Goal: Task Accomplishment & Management: Manage account settings

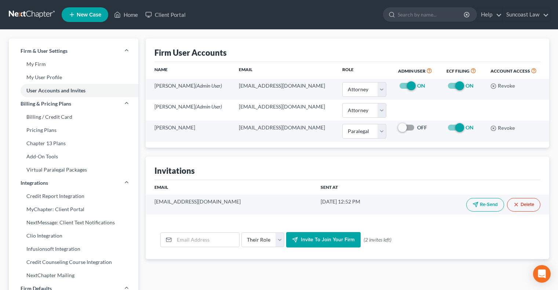
select select "0"
select select "1"
drag, startPoint x: 130, startPoint y: 13, endPoint x: 139, endPoint y: 18, distance: 10.3
click at [130, 13] on link "Home" at bounding box center [125, 14] width 31 height 13
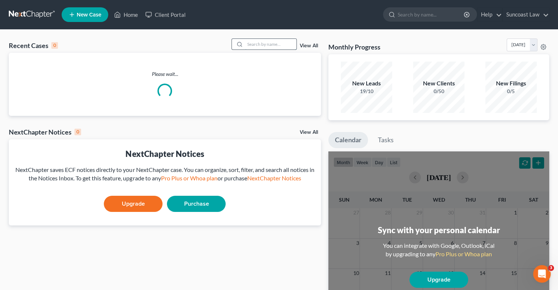
click at [260, 41] on input "search" at bounding box center [270, 44] width 51 height 11
type input "o"
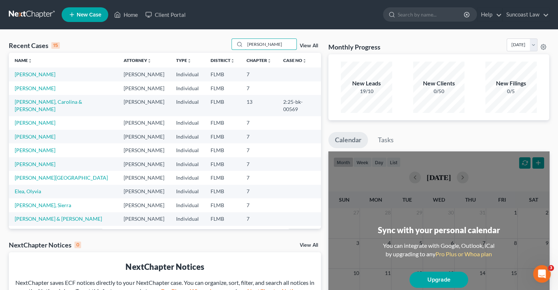
type input "[PERSON_NAME]"
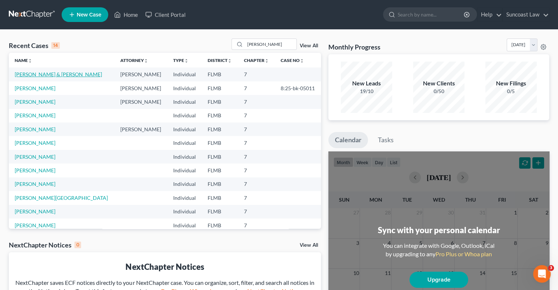
click at [53, 73] on link "[PERSON_NAME] & [PERSON_NAME]" at bounding box center [58, 74] width 87 height 6
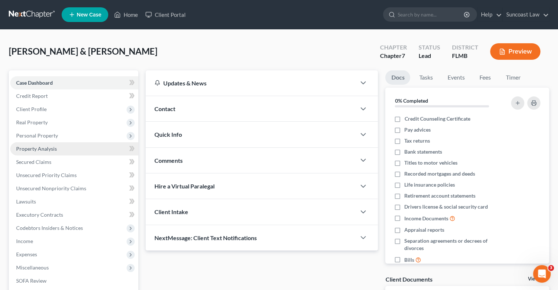
click at [44, 146] on span "Property Analysis" at bounding box center [36, 149] width 41 height 6
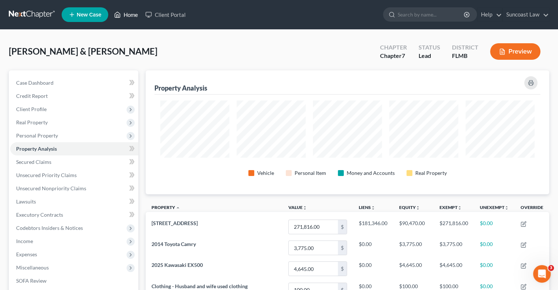
click at [137, 14] on link "Home" at bounding box center [125, 14] width 31 height 13
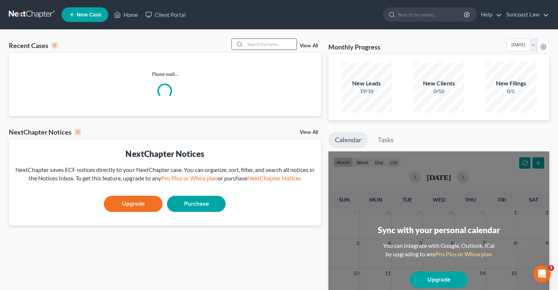
click at [284, 43] on input "search" at bounding box center [270, 44] width 51 height 11
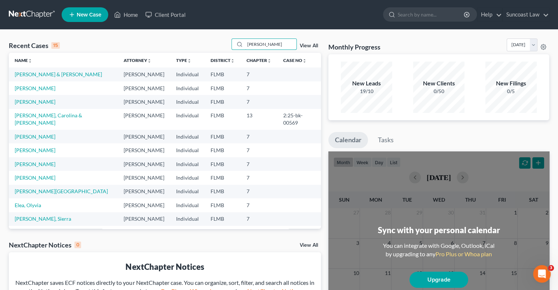
type input "[PERSON_NAME]"
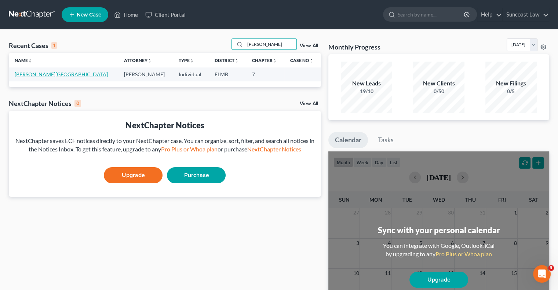
click at [41, 73] on link "[PERSON_NAME][GEOGRAPHIC_DATA]" at bounding box center [61, 74] width 93 height 6
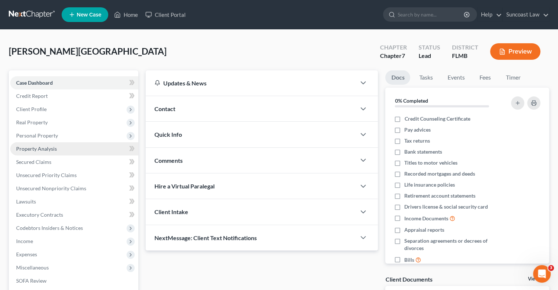
click at [53, 150] on span "Property Analysis" at bounding box center [36, 149] width 41 height 6
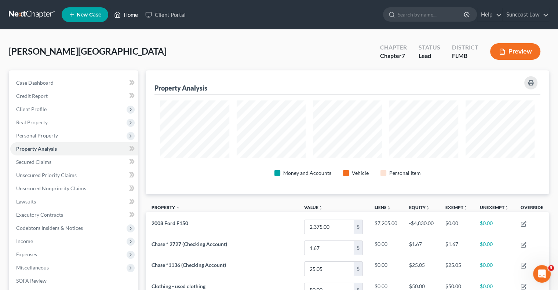
click at [128, 16] on link "Home" at bounding box center [125, 14] width 31 height 13
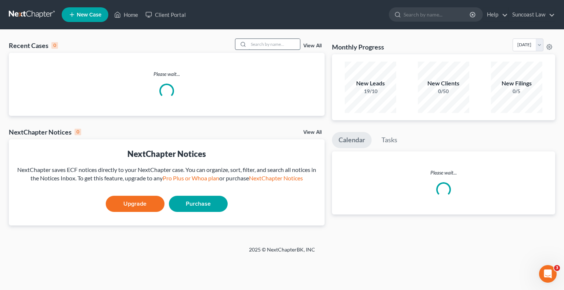
click at [249, 45] on input "search" at bounding box center [273, 44] width 51 height 11
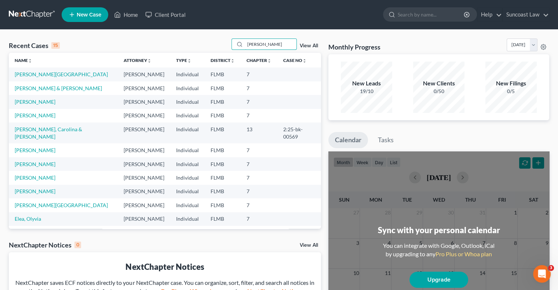
type input "[PERSON_NAME]"
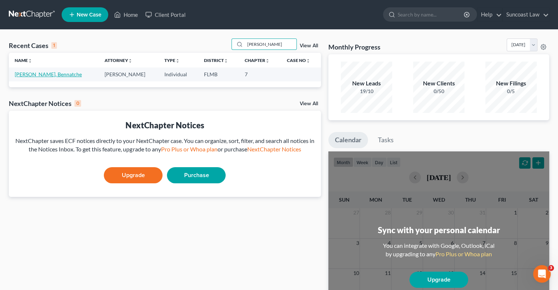
click at [43, 74] on link "[PERSON_NAME], Bennatche" at bounding box center [48, 74] width 67 height 6
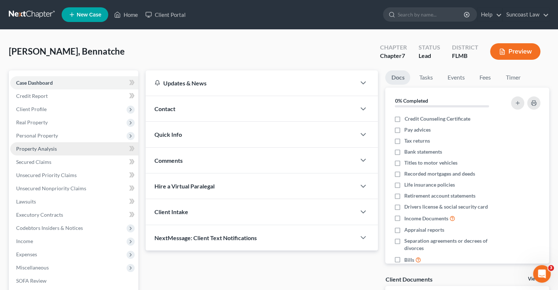
click at [56, 149] on span "Property Analysis" at bounding box center [36, 149] width 41 height 6
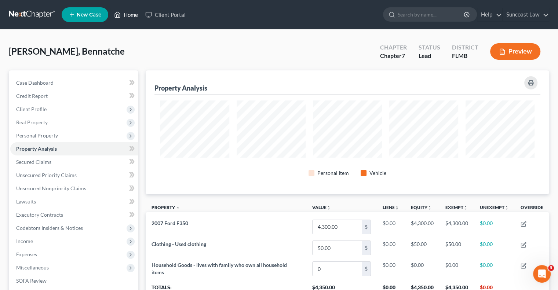
click at [132, 12] on link "Home" at bounding box center [125, 14] width 31 height 13
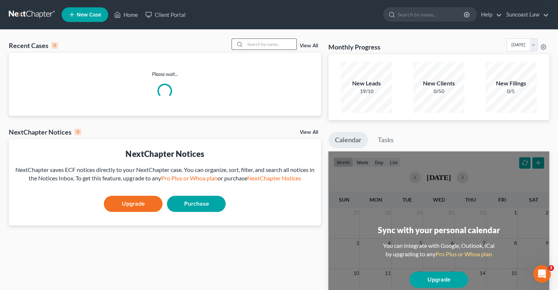
click at [256, 42] on input "search" at bounding box center [270, 44] width 51 height 11
type input "[PERSON_NAME]"
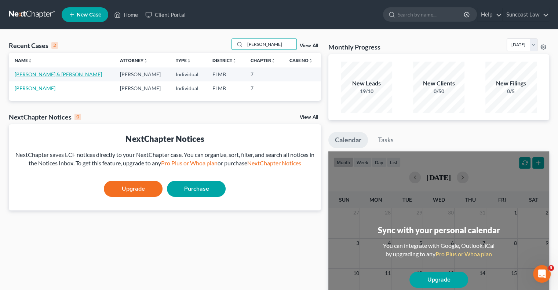
click at [62, 72] on link "[PERSON_NAME] & [PERSON_NAME]" at bounding box center [58, 74] width 87 height 6
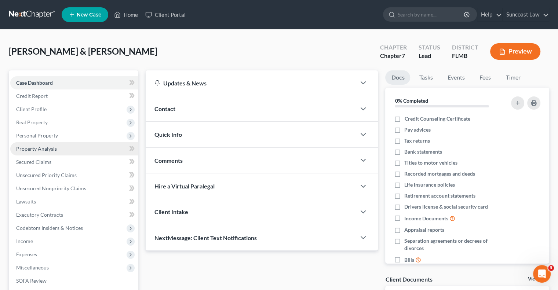
click at [51, 148] on span "Property Analysis" at bounding box center [36, 149] width 41 height 6
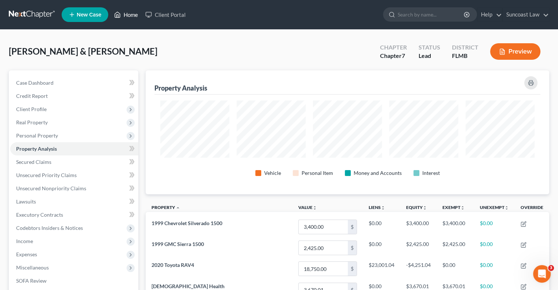
click at [133, 13] on link "Home" at bounding box center [125, 14] width 31 height 13
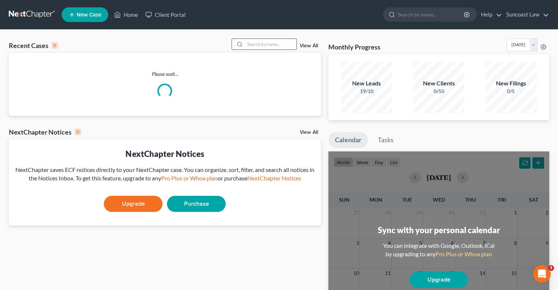
click at [283, 42] on input "search" at bounding box center [270, 44] width 51 height 11
type input "[PERSON_NAME]"
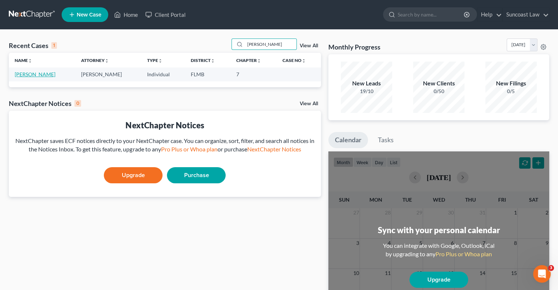
click at [45, 73] on link "[PERSON_NAME]" at bounding box center [35, 74] width 41 height 6
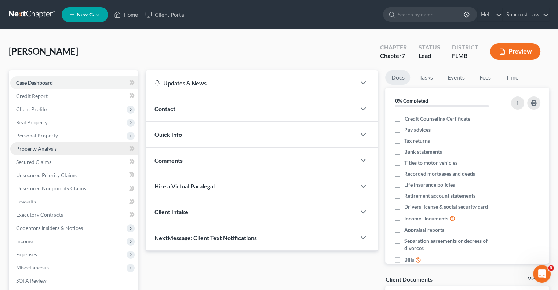
click at [48, 147] on span "Property Analysis" at bounding box center [36, 149] width 41 height 6
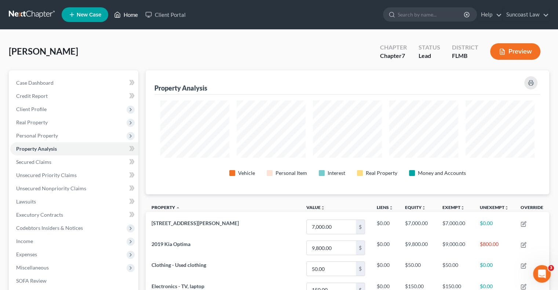
click at [130, 14] on link "Home" at bounding box center [125, 14] width 31 height 13
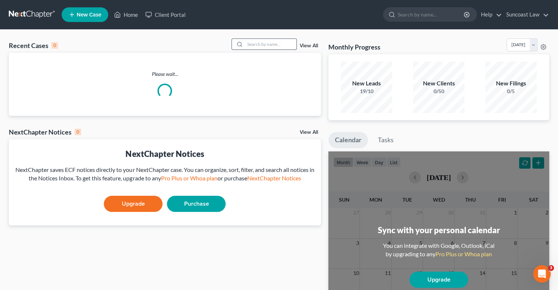
click at [265, 47] on input "search" at bounding box center [270, 44] width 51 height 11
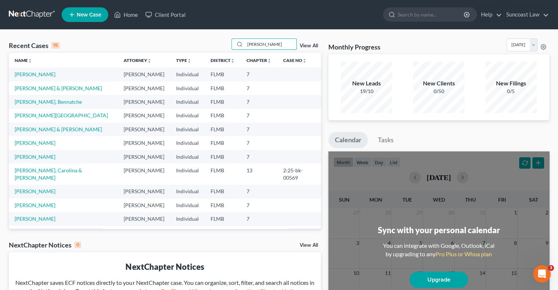
type input "[PERSON_NAME]"
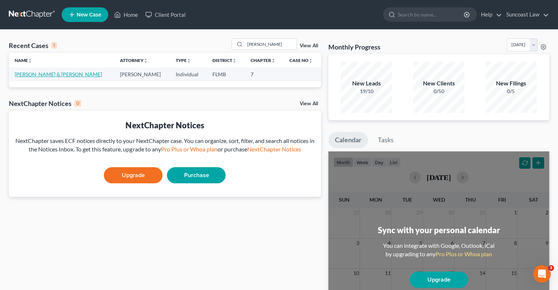
click at [44, 76] on link "[PERSON_NAME] & [PERSON_NAME]" at bounding box center [58, 74] width 87 height 6
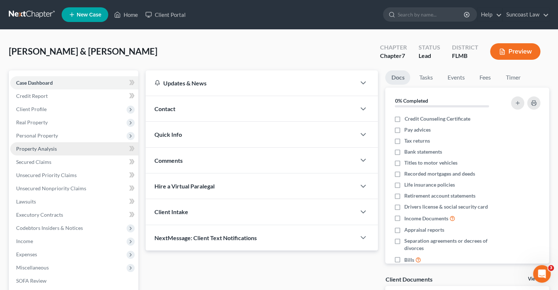
click at [56, 147] on link "Property Analysis" at bounding box center [74, 148] width 128 height 13
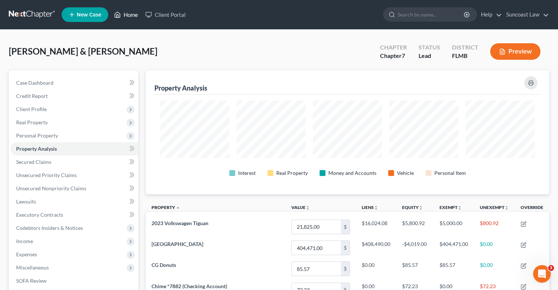
click at [124, 13] on link "Home" at bounding box center [125, 14] width 31 height 13
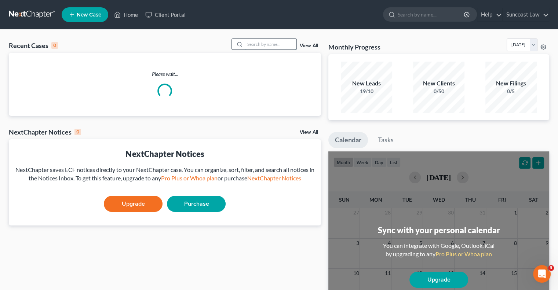
click at [266, 42] on input "search" at bounding box center [270, 44] width 51 height 11
type input "wing"
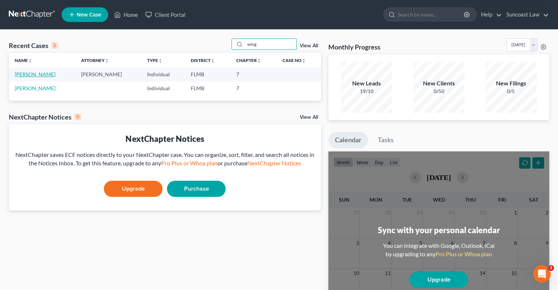
click at [44, 73] on link "[PERSON_NAME]" at bounding box center [35, 74] width 41 height 6
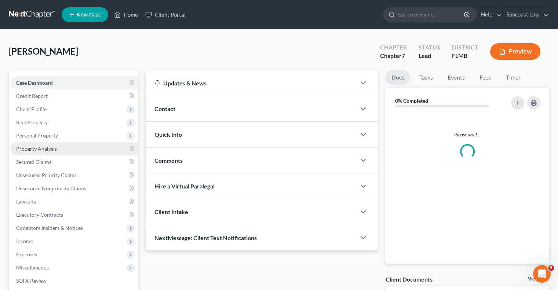
click at [49, 146] on span "Property Analysis" at bounding box center [36, 149] width 41 height 6
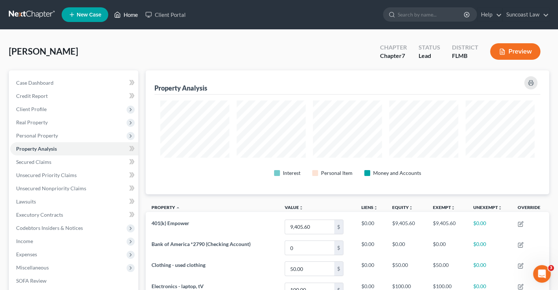
click at [131, 16] on link "Home" at bounding box center [125, 14] width 31 height 13
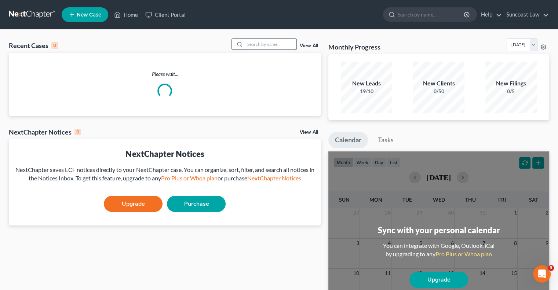
click at [268, 43] on input "search" at bounding box center [270, 44] width 51 height 11
type input "[PERSON_NAME]"
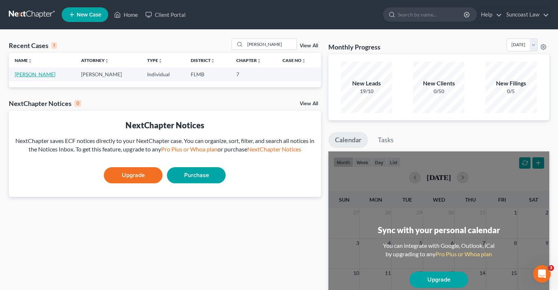
click at [43, 76] on link "[PERSON_NAME]" at bounding box center [35, 74] width 41 height 6
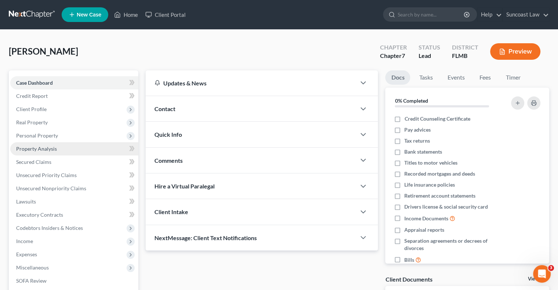
click at [45, 148] on span "Property Analysis" at bounding box center [36, 149] width 41 height 6
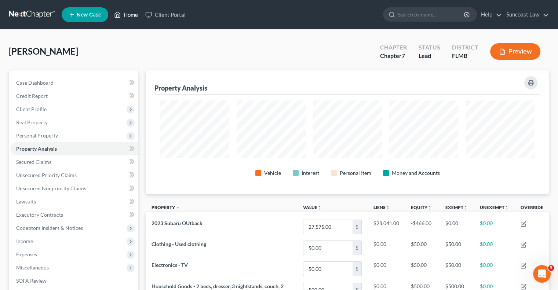
click at [128, 14] on link "Home" at bounding box center [125, 14] width 31 height 13
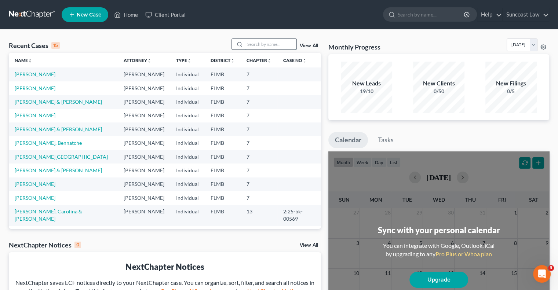
click at [264, 44] on input "search" at bounding box center [270, 44] width 51 height 11
type input "[PERSON_NAME]"
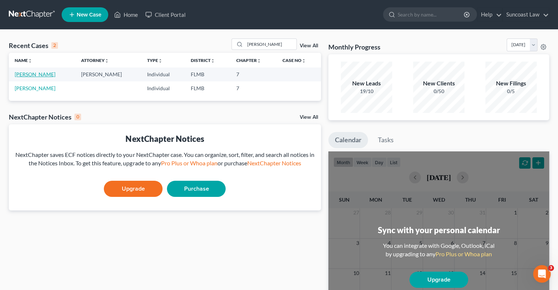
click at [27, 76] on link "[PERSON_NAME]" at bounding box center [35, 74] width 41 height 6
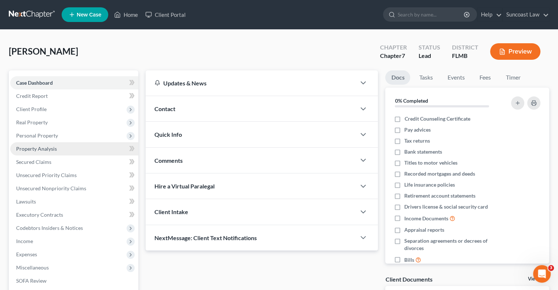
click at [59, 150] on link "Property Analysis" at bounding box center [74, 148] width 128 height 13
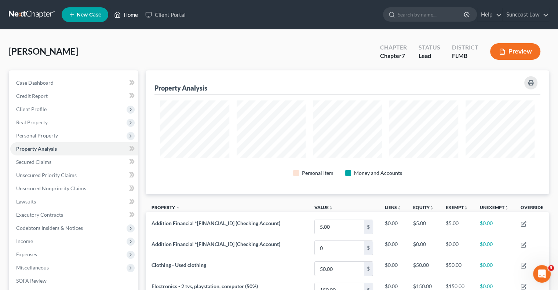
click at [127, 14] on link "Home" at bounding box center [125, 14] width 31 height 13
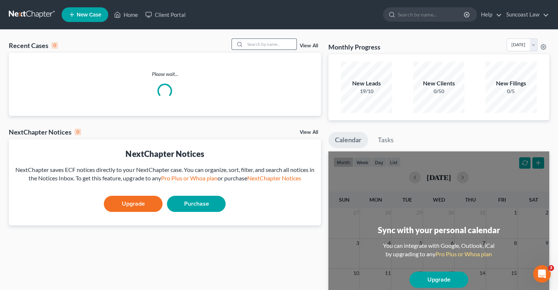
click at [275, 46] on input "search" at bounding box center [270, 44] width 51 height 11
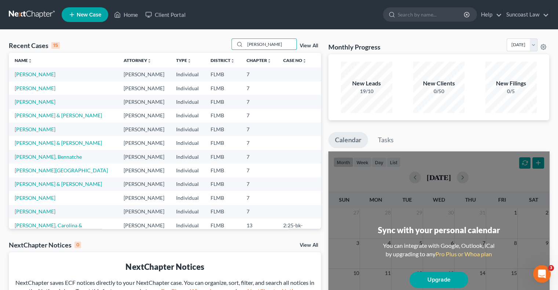
type input "[PERSON_NAME]"
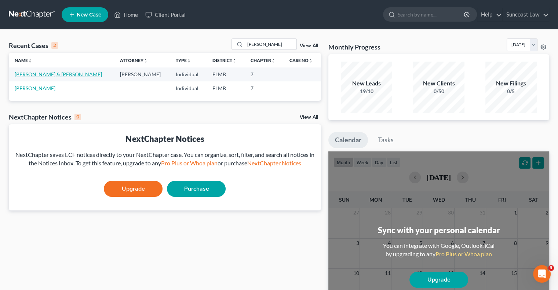
click at [33, 75] on link "[PERSON_NAME] & [PERSON_NAME]" at bounding box center [58, 74] width 87 height 6
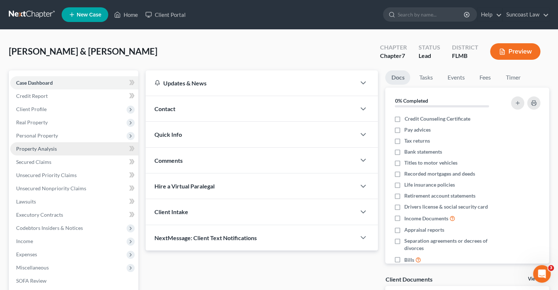
drag, startPoint x: 58, startPoint y: 146, endPoint x: 75, endPoint y: 150, distance: 17.0
click at [58, 146] on link "Property Analysis" at bounding box center [74, 148] width 128 height 13
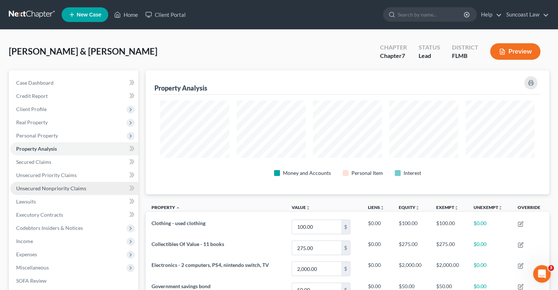
click at [74, 189] on span "Unsecured Nonpriority Claims" at bounding box center [51, 188] width 70 height 6
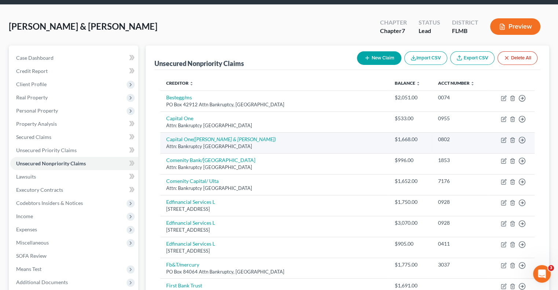
scroll to position [73, 0]
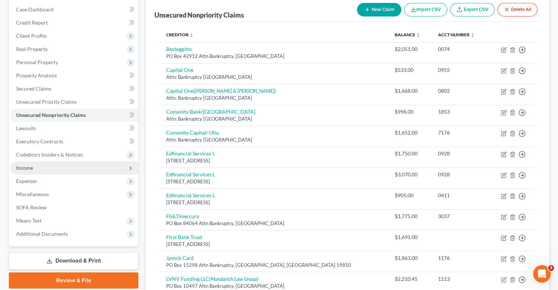
click at [34, 171] on span "Income" at bounding box center [74, 167] width 128 height 13
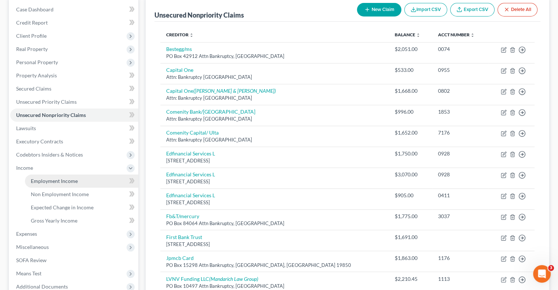
click at [76, 183] on span "Employment Income" at bounding box center [54, 181] width 47 height 6
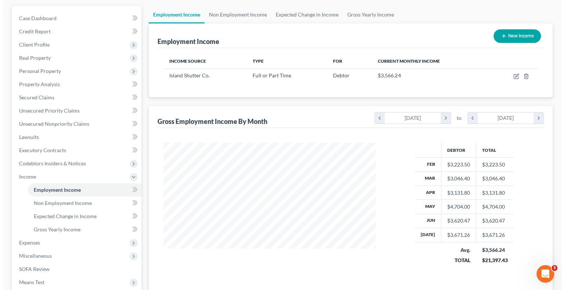
scroll to position [73, 0]
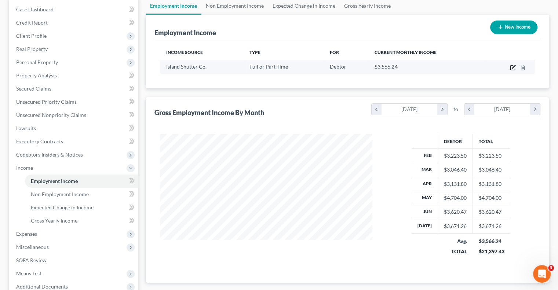
click at [514, 66] on icon "button" at bounding box center [513, 68] width 6 height 6
select select "0"
select select "9"
select select "3"
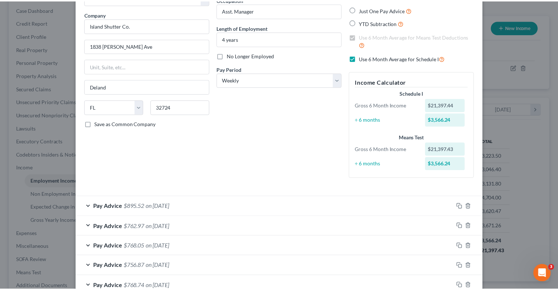
scroll to position [0, 0]
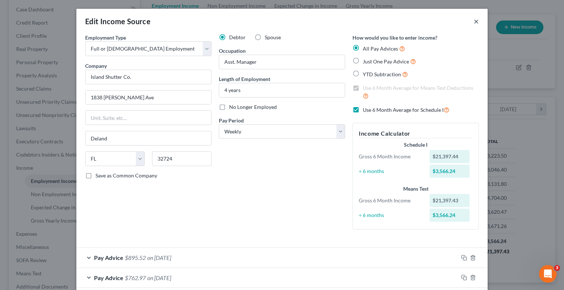
click at [473, 19] on button "×" at bounding box center [475, 21] width 5 height 9
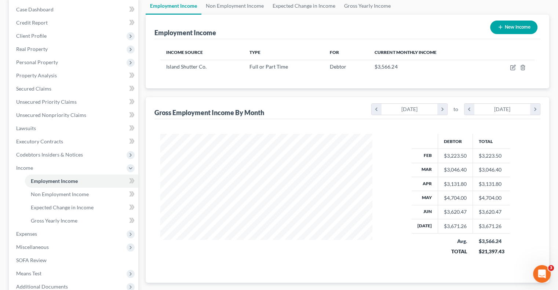
scroll to position [366777, 366681]
click at [61, 118] on span "Unsecured Nonpriority Claims" at bounding box center [51, 115] width 70 height 6
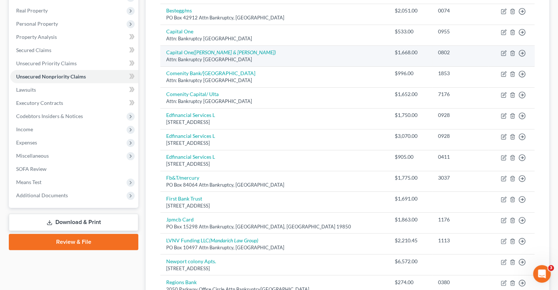
scroll to position [73, 0]
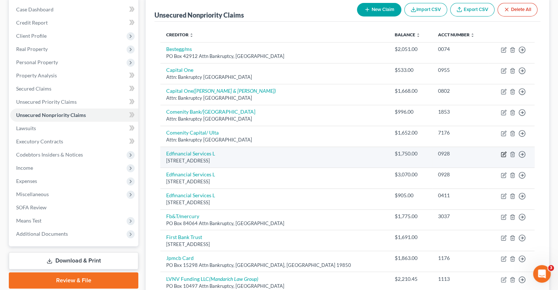
click at [504, 152] on icon "button" at bounding box center [504, 155] width 6 height 6
select select "26"
select select "17"
select select "0"
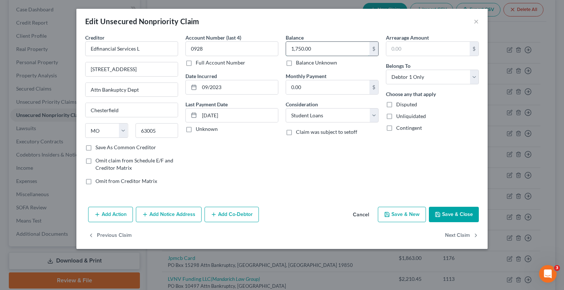
click at [339, 52] on input "1,750.00" at bounding box center [327, 49] width 83 height 14
click at [458, 215] on button "Save & Close" at bounding box center [454, 214] width 50 height 15
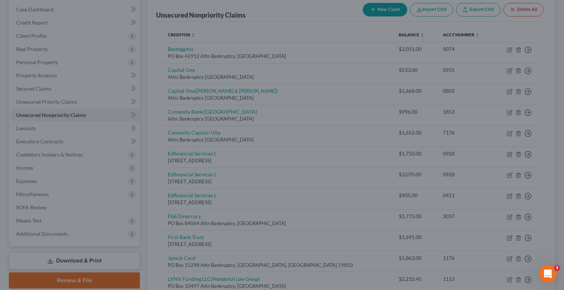
type input "6,000.00"
type input "0"
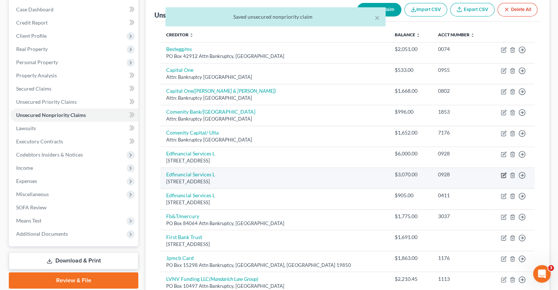
click at [503, 172] on icon "button" at bounding box center [504, 175] width 6 height 6
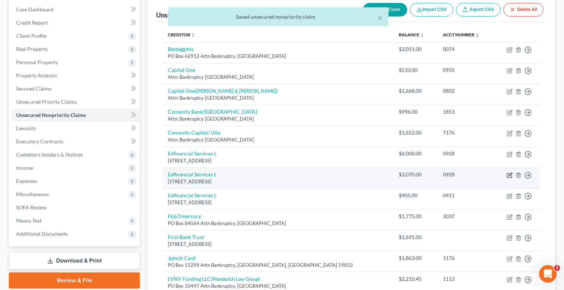
select select "26"
select select "17"
select select "0"
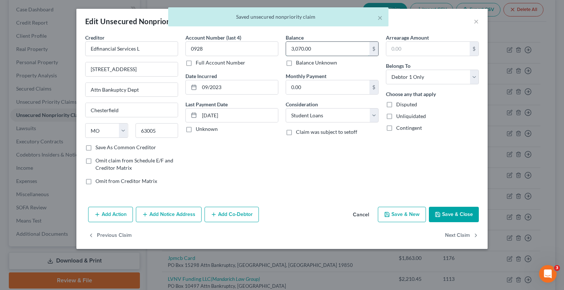
click at [339, 52] on input "3,070.00" at bounding box center [327, 49] width 83 height 14
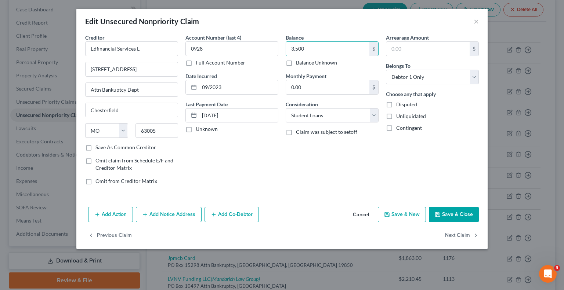
click at [448, 214] on button "Save & Close" at bounding box center [454, 214] width 50 height 15
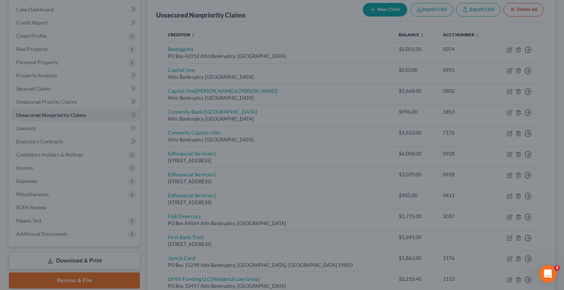
type input "3,500.00"
type input "0"
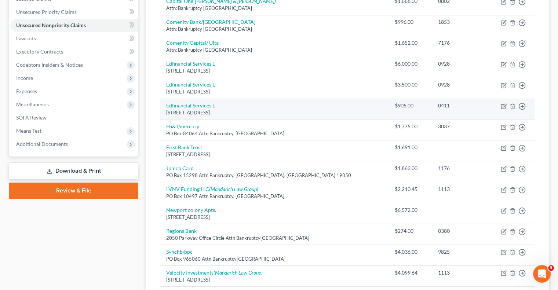
scroll to position [238, 0]
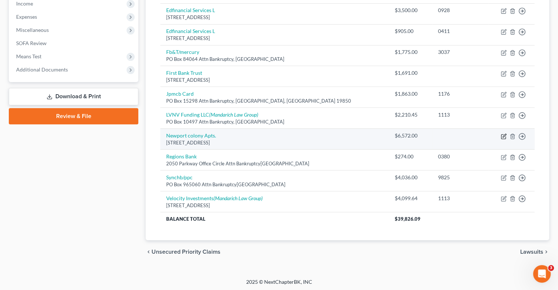
click at [502, 135] on icon "button" at bounding box center [504, 137] width 6 height 6
select select "9"
select select "4"
select select "2"
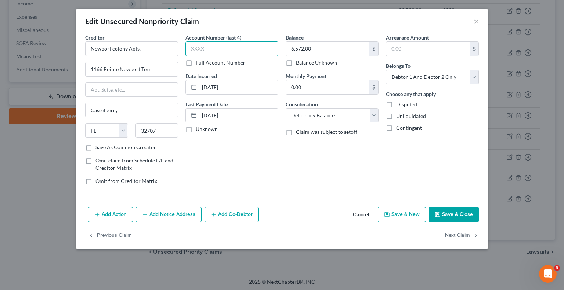
click at [227, 50] on input "text" at bounding box center [231, 48] width 93 height 15
type input "1113"
click at [452, 213] on button "Save & Close" at bounding box center [454, 214] width 50 height 15
type input "0"
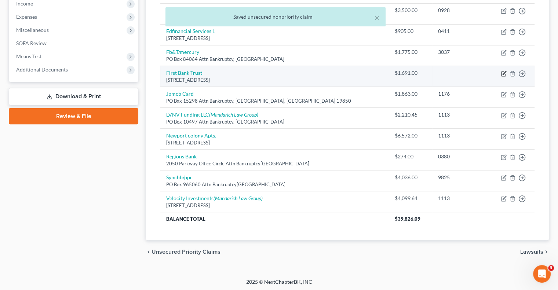
click at [505, 72] on icon "button" at bounding box center [504, 72] width 3 height 3
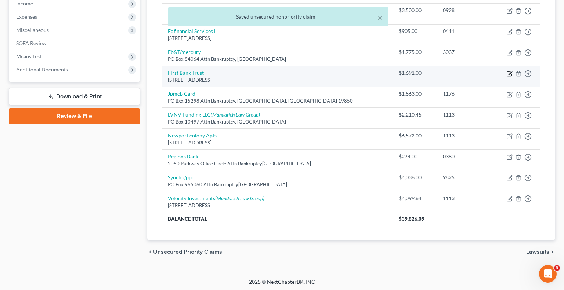
select select "48"
select select "2"
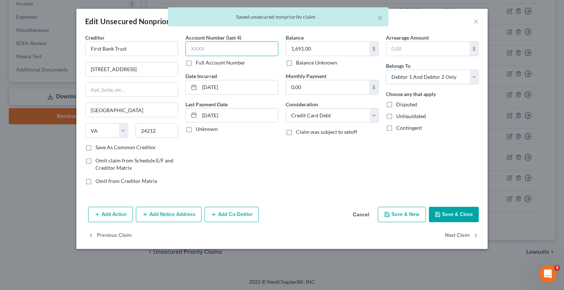
click at [249, 48] on input "text" at bounding box center [231, 48] width 93 height 15
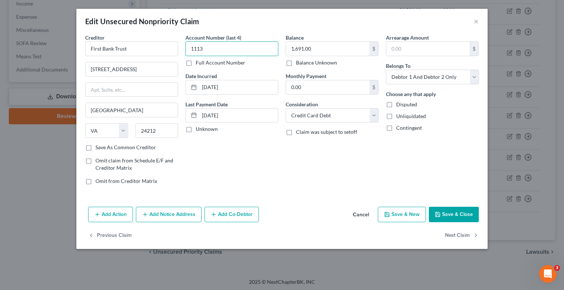
type input "1113"
click at [453, 214] on button "Save & Close" at bounding box center [454, 214] width 50 height 15
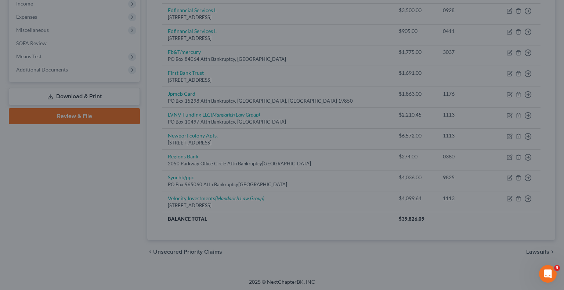
type input "0"
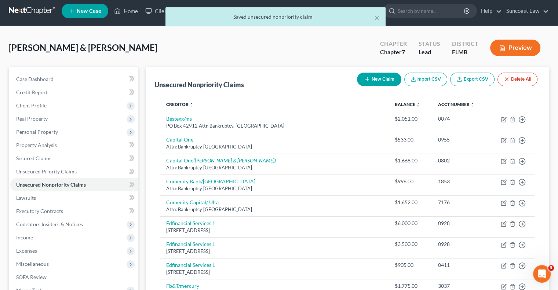
scroll to position [0, 0]
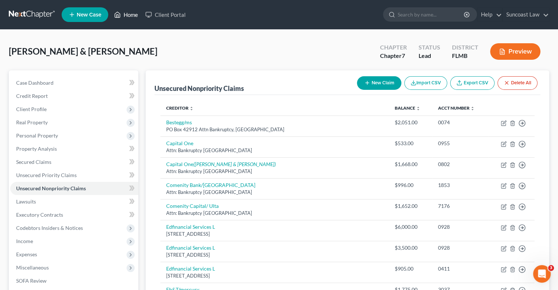
drag, startPoint x: 128, startPoint y: 16, endPoint x: 131, endPoint y: 19, distance: 4.2
click at [128, 16] on link "Home" at bounding box center [125, 14] width 31 height 13
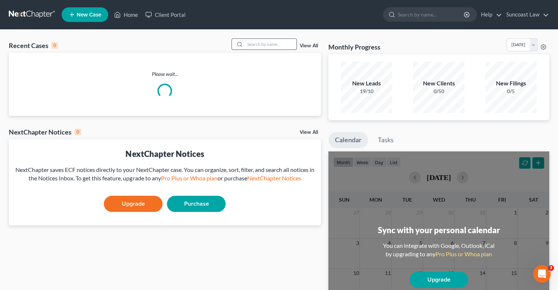
click at [262, 45] on input "search" at bounding box center [270, 44] width 51 height 11
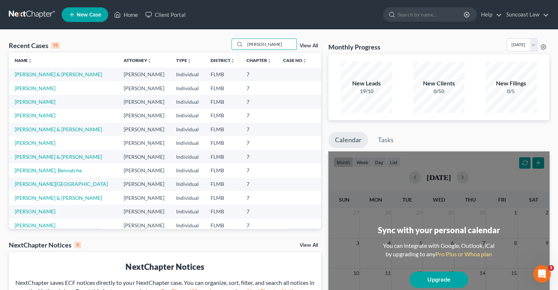
type input "[PERSON_NAME]"
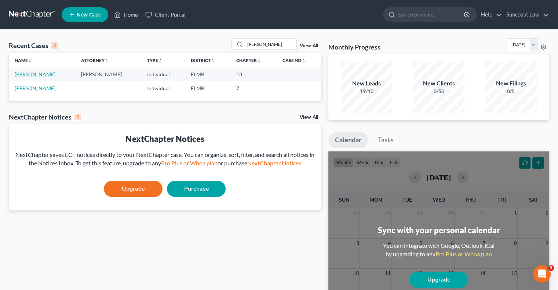
click at [26, 77] on link "[PERSON_NAME]" at bounding box center [35, 74] width 41 height 6
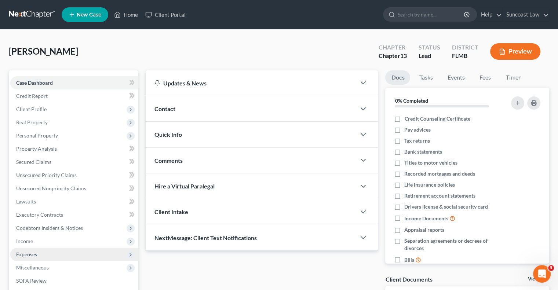
click at [46, 256] on span "Expenses" at bounding box center [74, 254] width 128 height 13
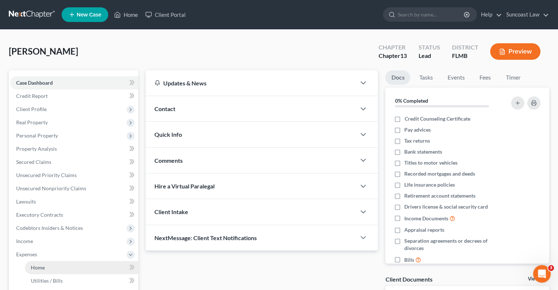
click at [45, 265] on link "Home" at bounding box center [81, 267] width 113 height 13
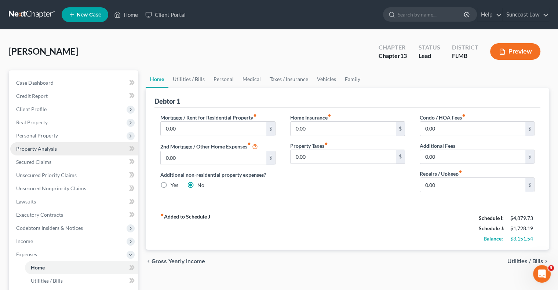
click at [50, 143] on link "Property Analysis" at bounding box center [74, 148] width 128 height 13
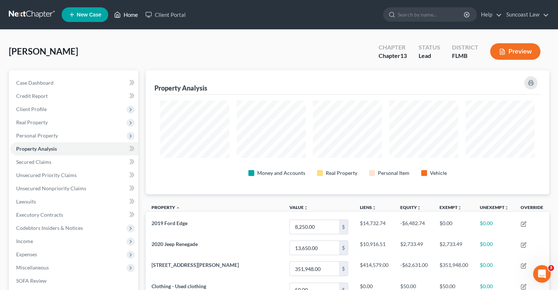
click at [132, 13] on link "Home" at bounding box center [125, 14] width 31 height 13
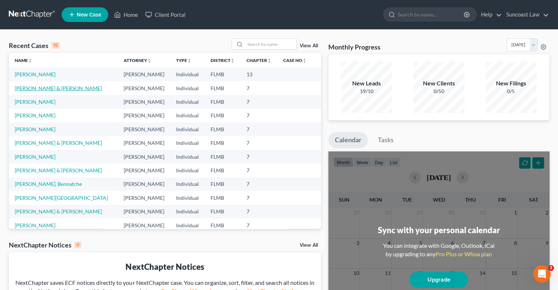
click at [41, 88] on link "[PERSON_NAME] & [PERSON_NAME]" at bounding box center [58, 88] width 87 height 6
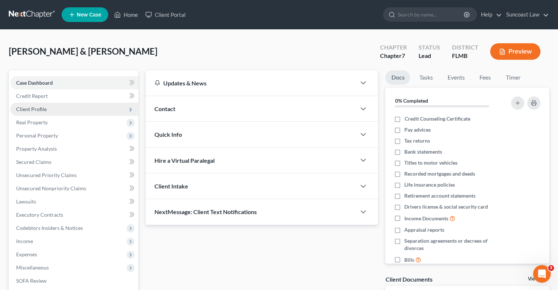
scroll to position [99, 0]
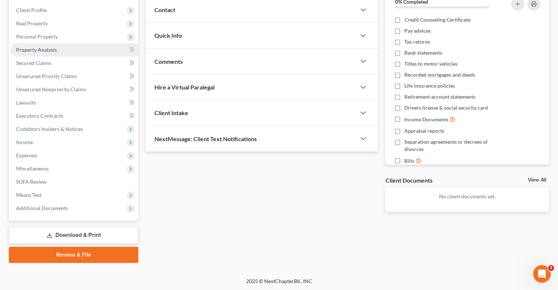
click at [63, 51] on link "Property Analysis" at bounding box center [74, 49] width 128 height 13
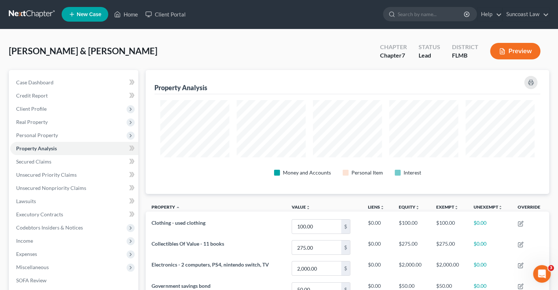
scroll to position [366784, 366504]
